Goal: Task Accomplishment & Management: Complete application form

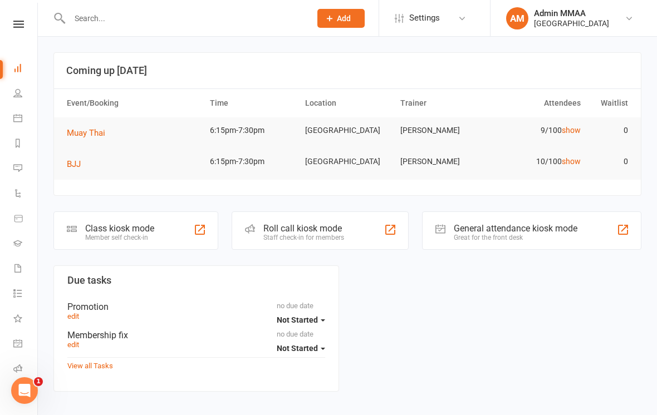
click at [13, 76] on link "Dashboard" at bounding box center [25, 69] width 25 height 25
click at [337, 20] on span "Add" at bounding box center [344, 18] width 14 height 9
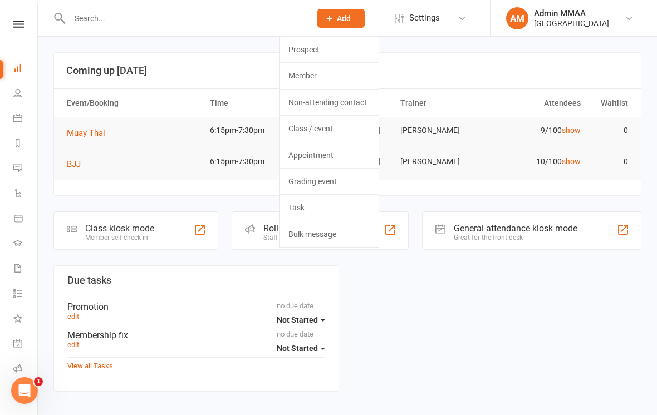
click at [280, 75] on link "Member" at bounding box center [329, 76] width 99 height 26
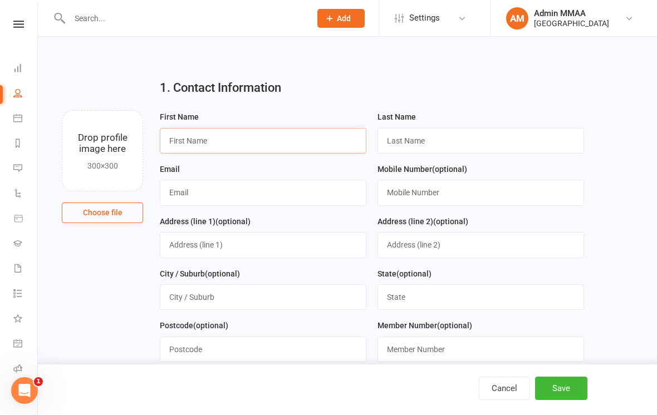
click at [201, 145] on input "text" at bounding box center [263, 141] width 207 height 26
type input "[PERSON_NAME]"
click at [441, 129] on input "text" at bounding box center [481, 141] width 207 height 26
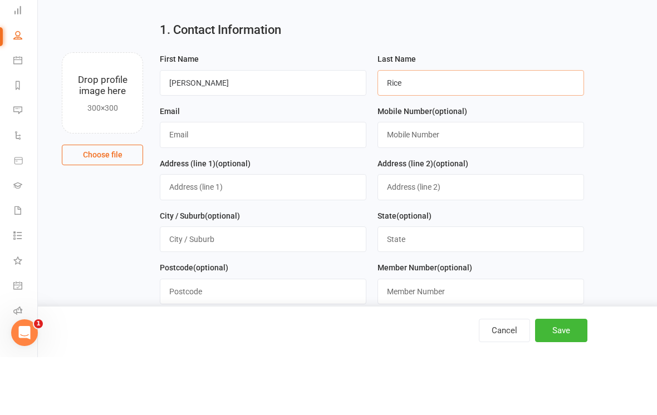
type input "Rice"
click at [213, 180] on input "text" at bounding box center [263, 193] width 207 height 26
type input "[EMAIL_ADDRESS][DOMAIN_NAME]"
click at [473, 180] on input "text" at bounding box center [481, 193] width 207 height 26
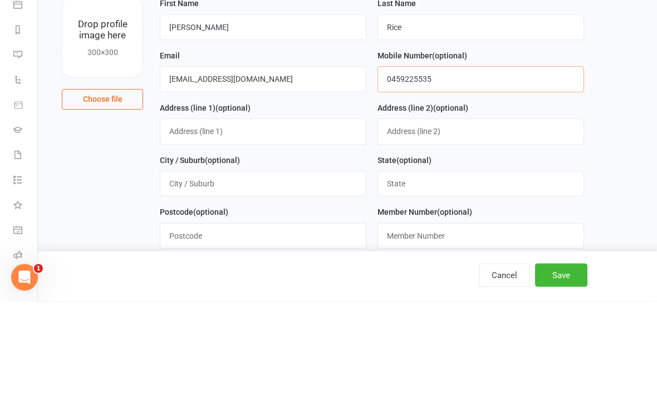
type input "0459225535"
click at [220, 232] on input "text" at bounding box center [263, 245] width 207 height 26
type input "[STREET_ADDRESS]"
click at [518, 232] on input "text" at bounding box center [481, 245] width 207 height 26
click at [341, 285] on input "text" at bounding box center [263, 298] width 207 height 26
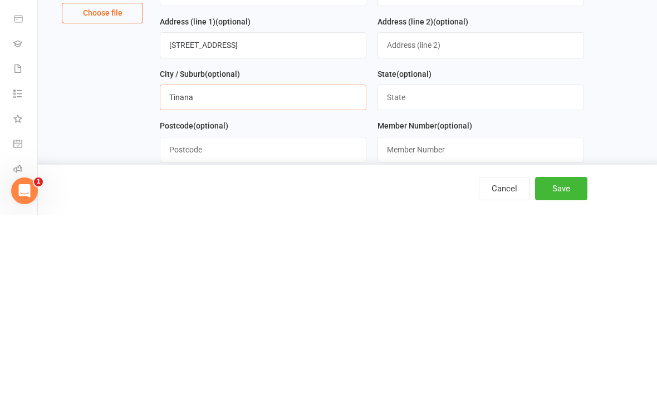
type input "Tinana"
click at [488, 285] on input "text" at bounding box center [481, 298] width 207 height 26
type input "Qld"
click at [305, 337] on input "text" at bounding box center [263, 350] width 207 height 26
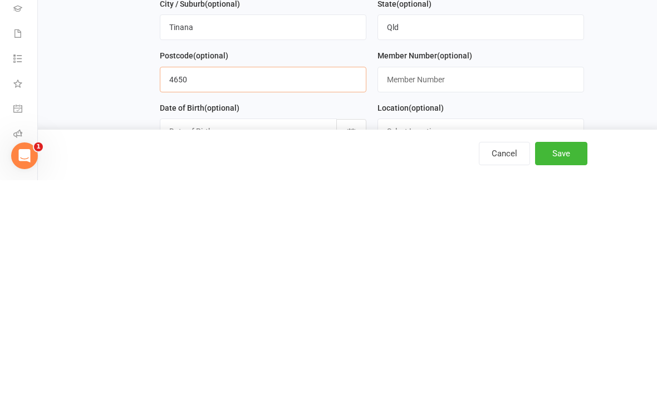
type input "4650"
click at [357, 354] on button "button" at bounding box center [351, 367] width 30 height 26
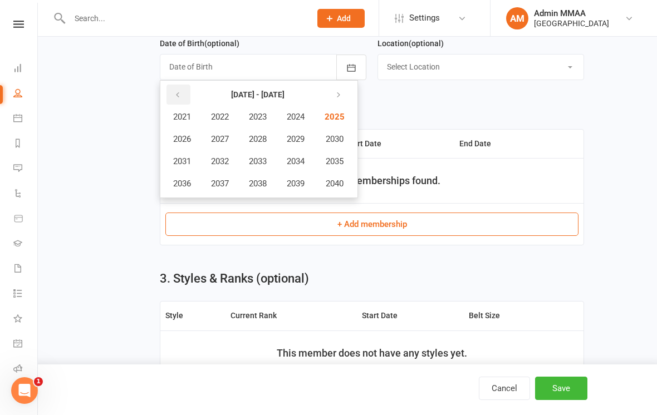
click at [178, 95] on icon "button" at bounding box center [178, 95] width 8 height 9
click at [340, 138] on span "2010" at bounding box center [334, 139] width 18 height 10
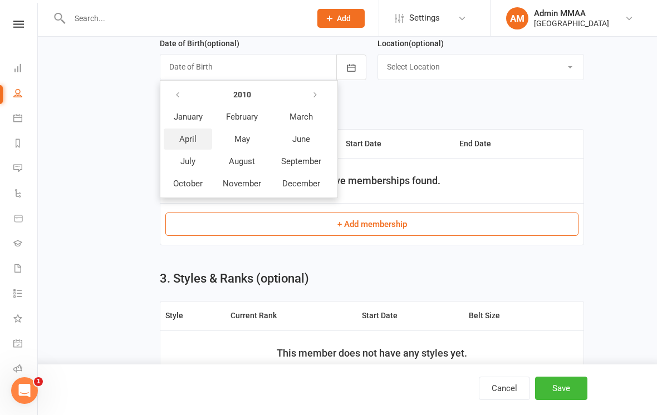
click at [201, 136] on button "April" at bounding box center [188, 139] width 48 height 21
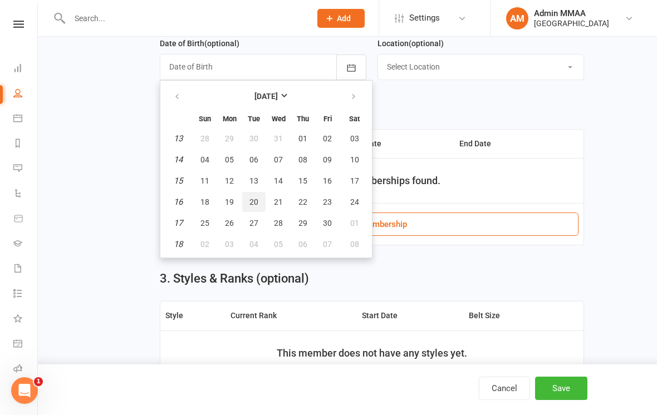
click at [252, 199] on span "20" at bounding box center [254, 202] width 9 height 9
type input "[DATE]"
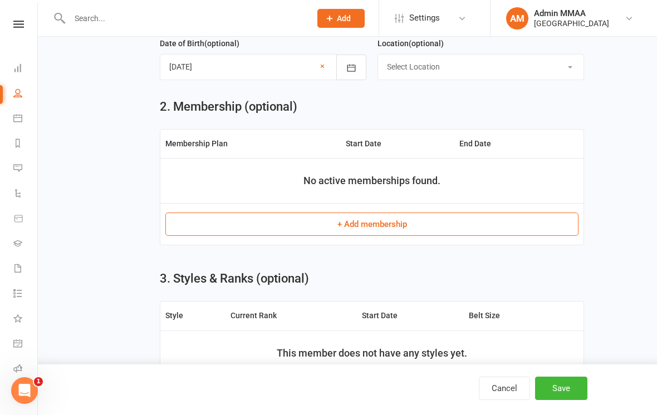
click at [431, 68] on select "Select Location [GEOGRAPHIC_DATA] [GEOGRAPHIC_DATA] Martial Arts Academy MMA - …" at bounding box center [481, 67] width 206 height 25
select select "1"
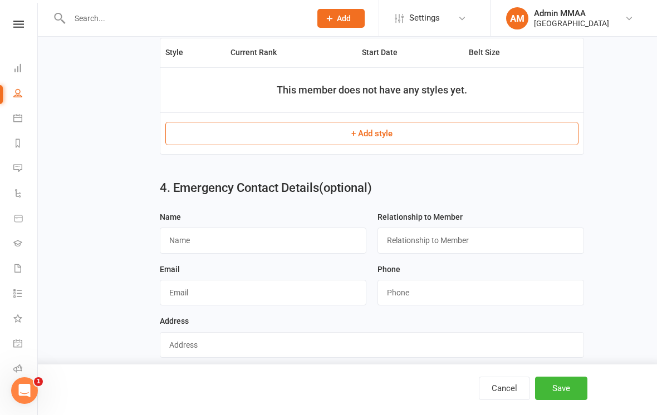
scroll to position [605, 0]
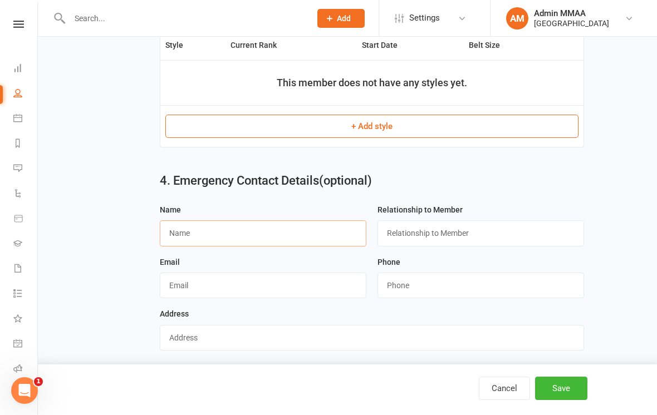
click at [319, 230] on input "text" at bounding box center [263, 234] width 207 height 26
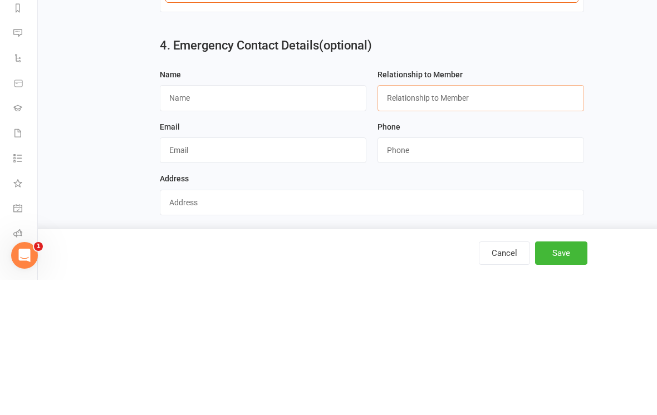
click at [444, 221] on input "text" at bounding box center [481, 234] width 207 height 26
type input "Mother"
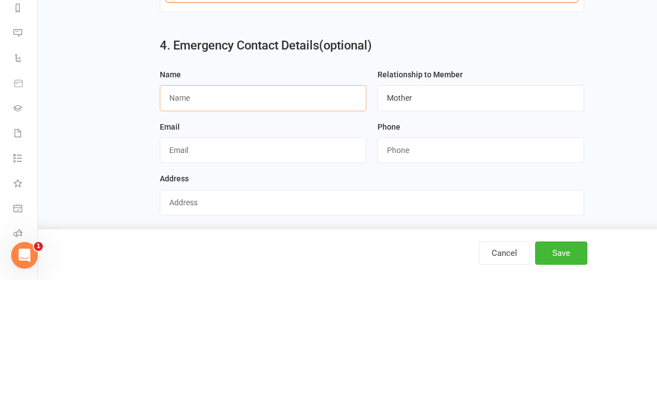
click at [305, 221] on input "text" at bounding box center [263, 234] width 207 height 26
type input "[PERSON_NAME]"
click at [466, 273] on input "string" at bounding box center [481, 286] width 207 height 26
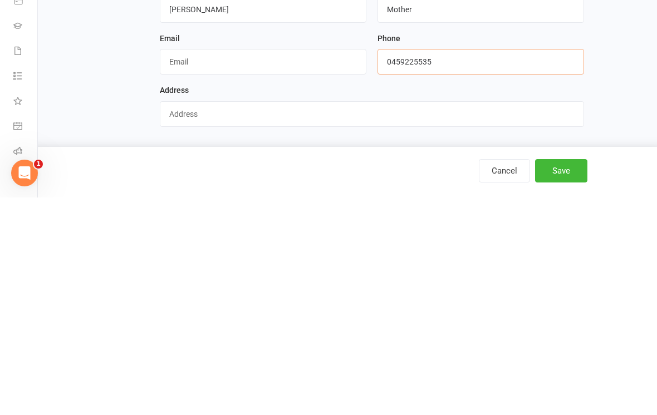
type input "0459225535"
click at [562, 377] on button "Save" at bounding box center [561, 388] width 52 height 23
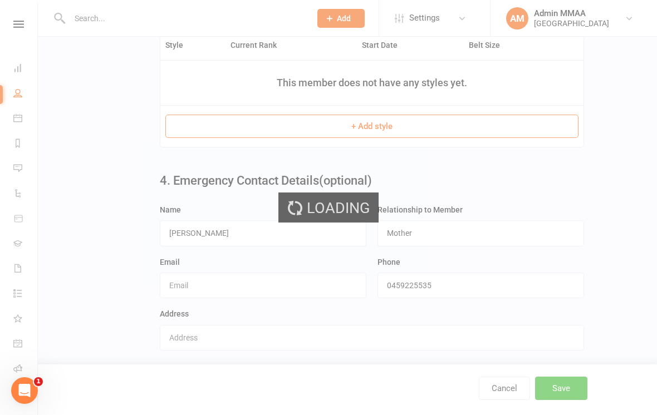
scroll to position [0, 0]
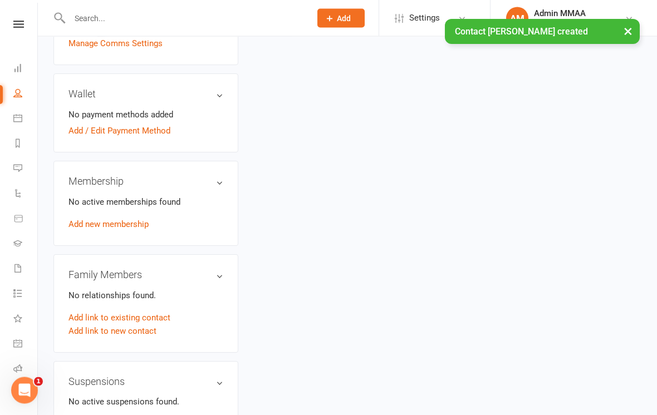
scroll to position [330, 0]
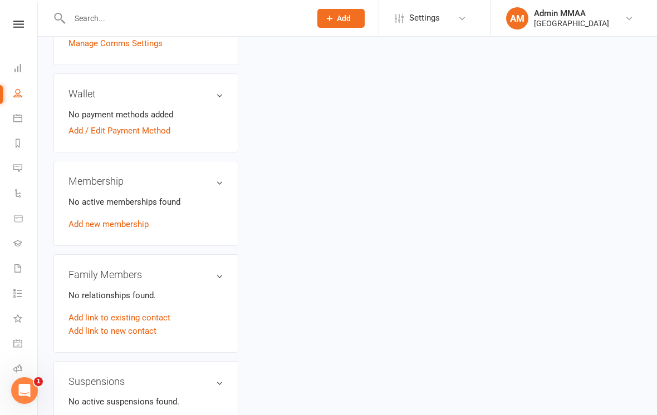
click at [106, 129] on link "Add / Edit Payment Method" at bounding box center [120, 130] width 102 height 13
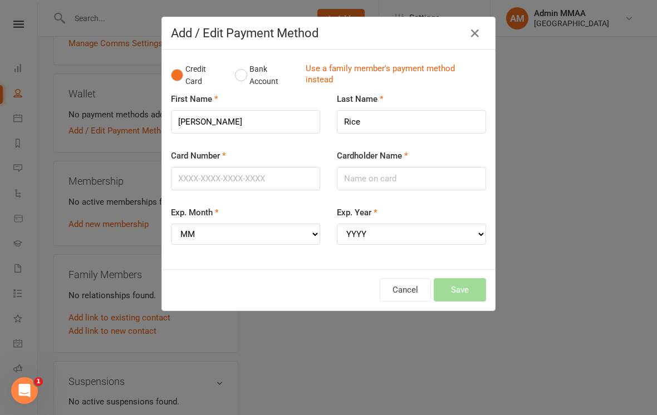
click at [239, 70] on button "Bank Account" at bounding box center [266, 75] width 62 height 34
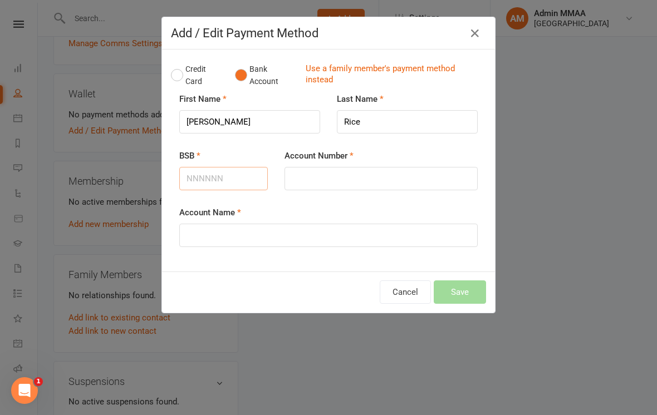
click at [213, 180] on input "BSB" at bounding box center [223, 178] width 89 height 23
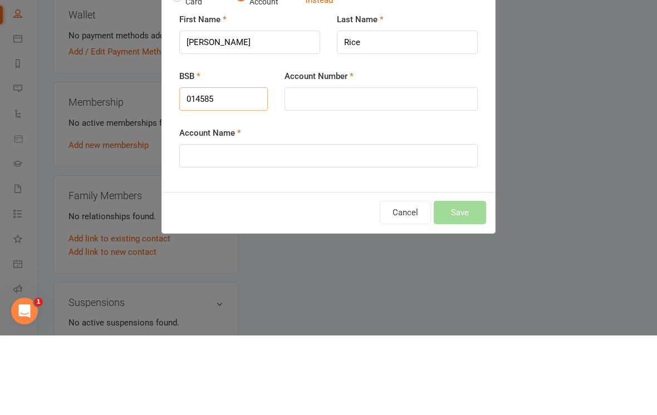
type input "014585"
click at [417, 149] on div "Account Number" at bounding box center [381, 169] width 193 height 41
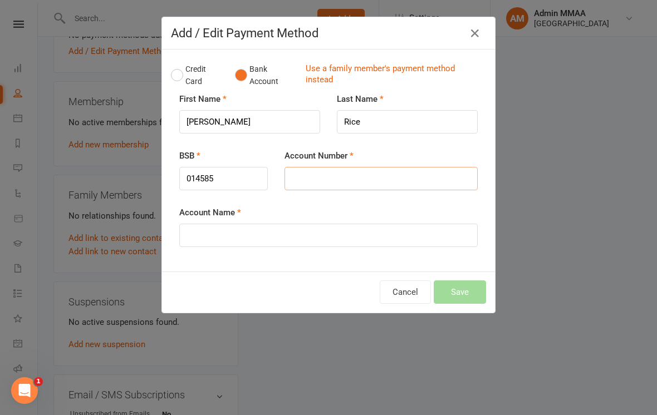
click at [399, 177] on input "Account Number" at bounding box center [381, 178] width 193 height 23
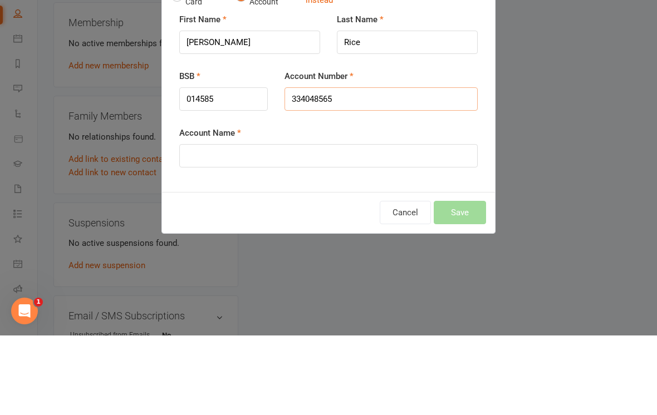
type input "334048565"
click at [217, 224] on input "Account Name" at bounding box center [328, 235] width 299 height 23
type input "[PERSON_NAME]"
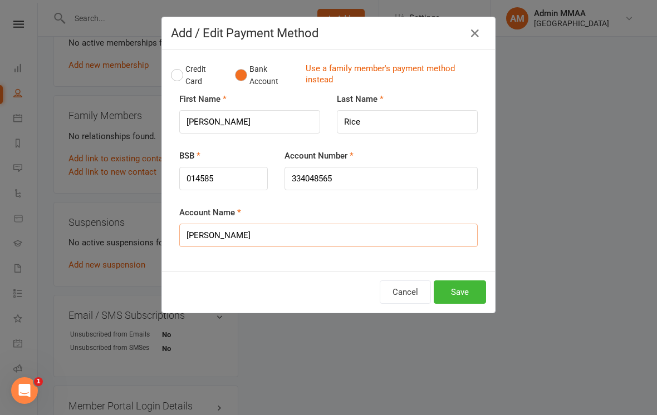
click at [470, 288] on button "Save" at bounding box center [460, 292] width 52 height 23
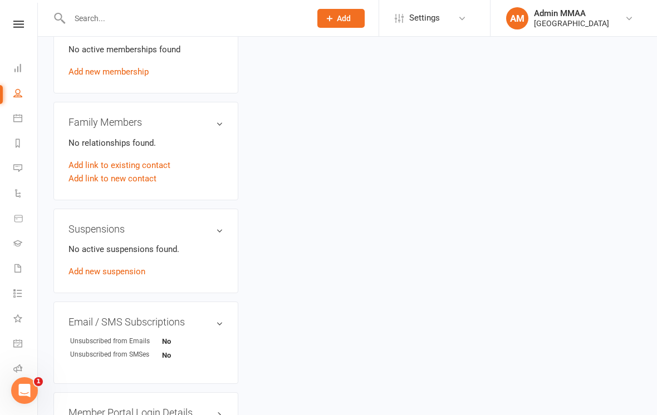
click at [615, 316] on div "upload photo [PERSON_NAME] Added [DATE] Cancelled member [DEMOGRAPHIC_DATA] Con…" at bounding box center [347, 90] width 605 height 1055
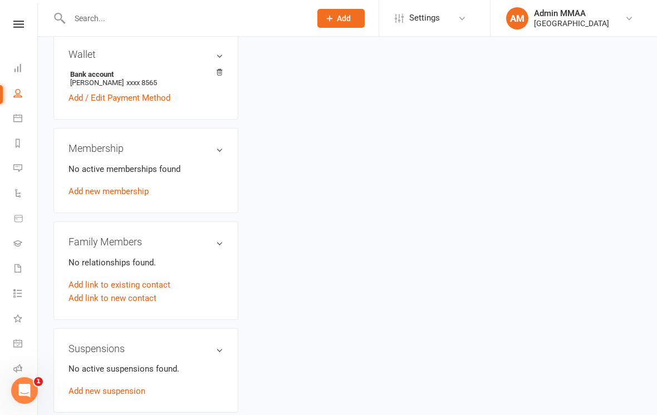
scroll to position [354, 0]
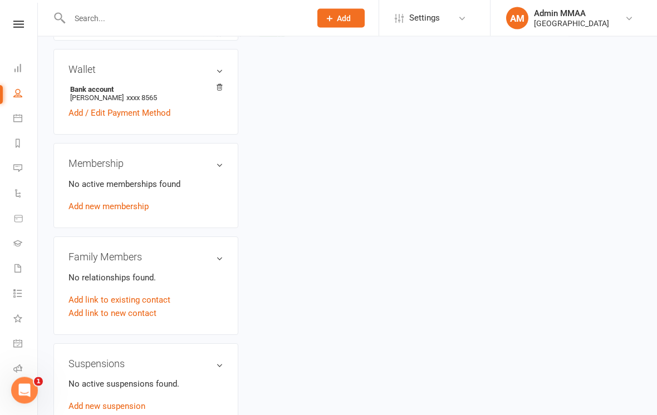
click at [109, 199] on div "No active memberships found Add new membership" at bounding box center [146, 196] width 155 height 36
click at [118, 208] on link "Add new membership" at bounding box center [109, 207] width 80 height 10
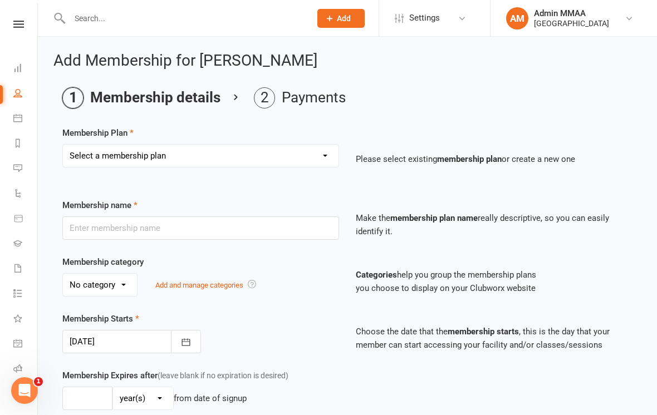
click at [195, 149] on select "Select a membership plan 2024 Beginner Courses - Zen Do Kai, BJJ, Muay Thai 202…" at bounding box center [201, 156] width 276 height 22
select select "4"
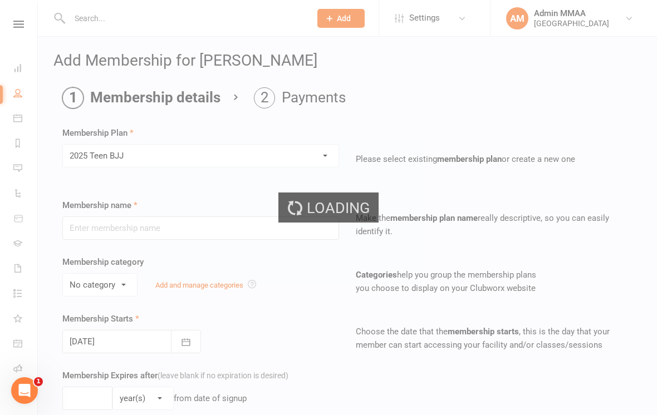
type input "2025 Teen BJJ"
select select "1"
type input "0"
type input "2"
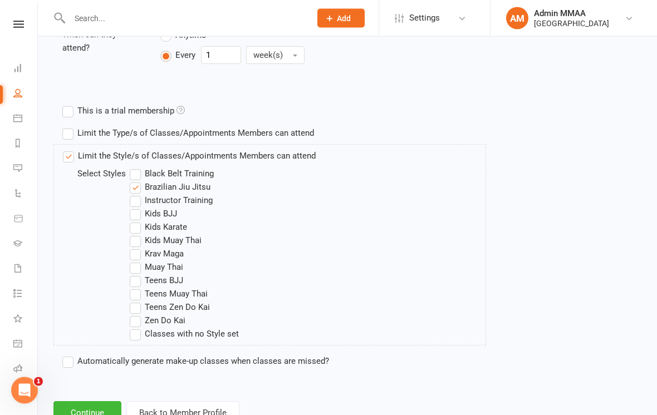
scroll to position [510, 0]
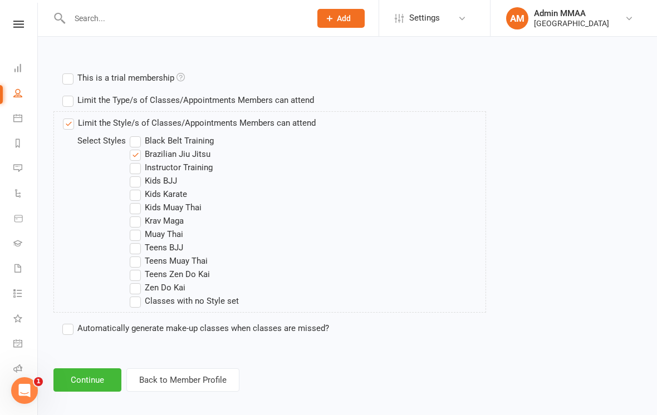
click at [79, 380] on button "Continue" at bounding box center [87, 380] width 68 height 23
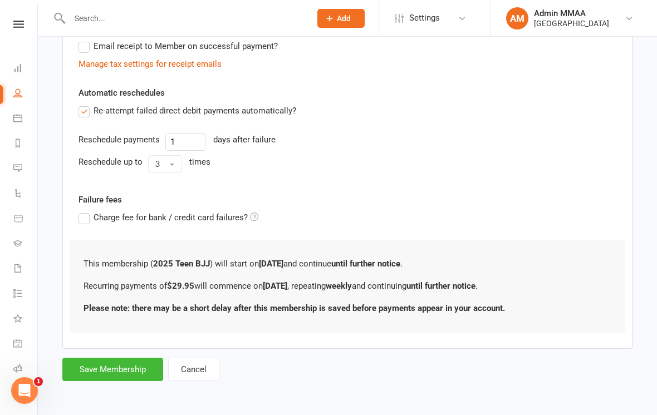
scroll to position [0, 0]
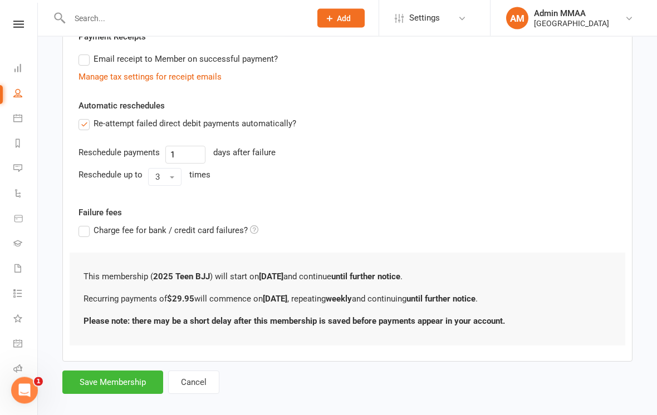
click at [121, 388] on button "Save Membership" at bounding box center [112, 382] width 101 height 23
